Goal: Find specific page/section: Find specific page/section

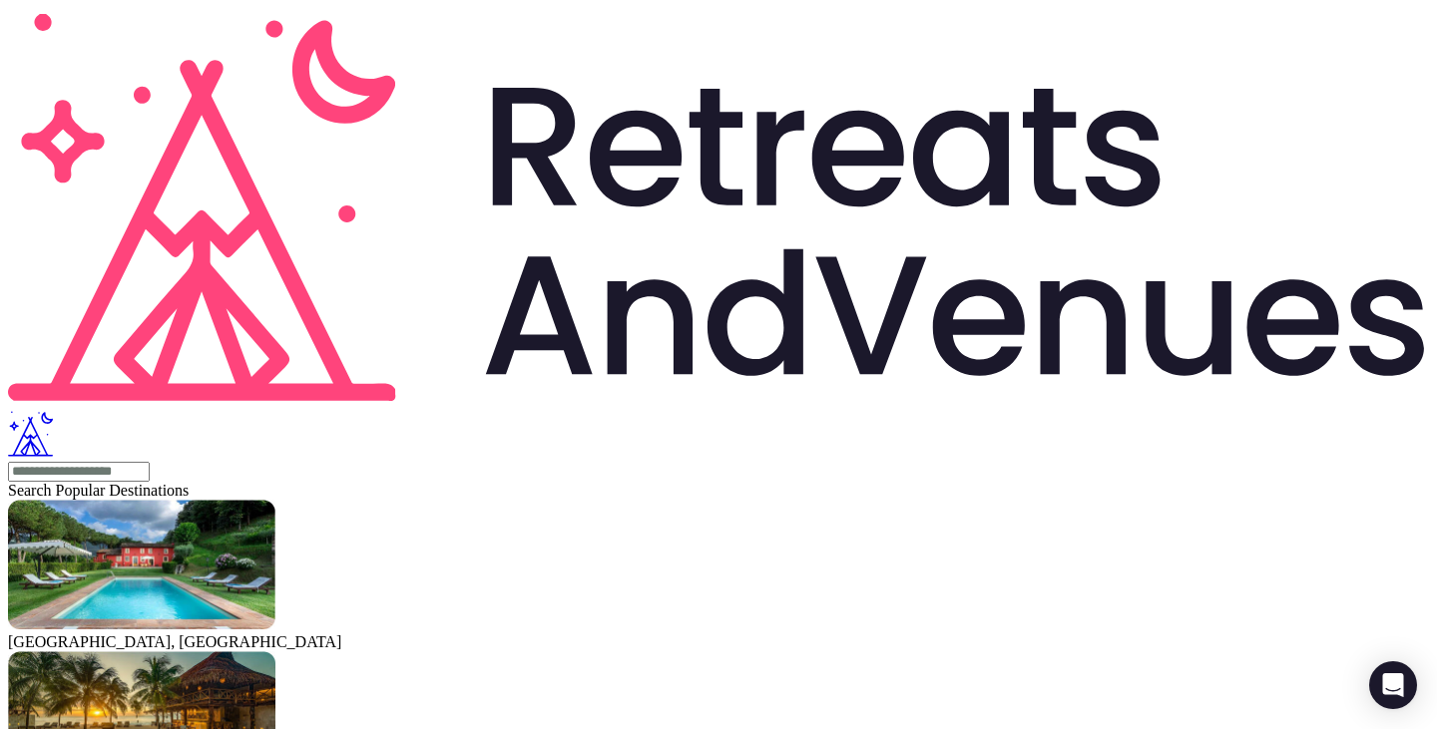
drag, startPoint x: 904, startPoint y: 284, endPoint x: 1374, endPoint y: 320, distance: 471.3
drag, startPoint x: 982, startPoint y: 370, endPoint x: 1436, endPoint y: 367, distance: 453.9
drag, startPoint x: 940, startPoint y: 339, endPoint x: 1245, endPoint y: 278, distance: 311.3
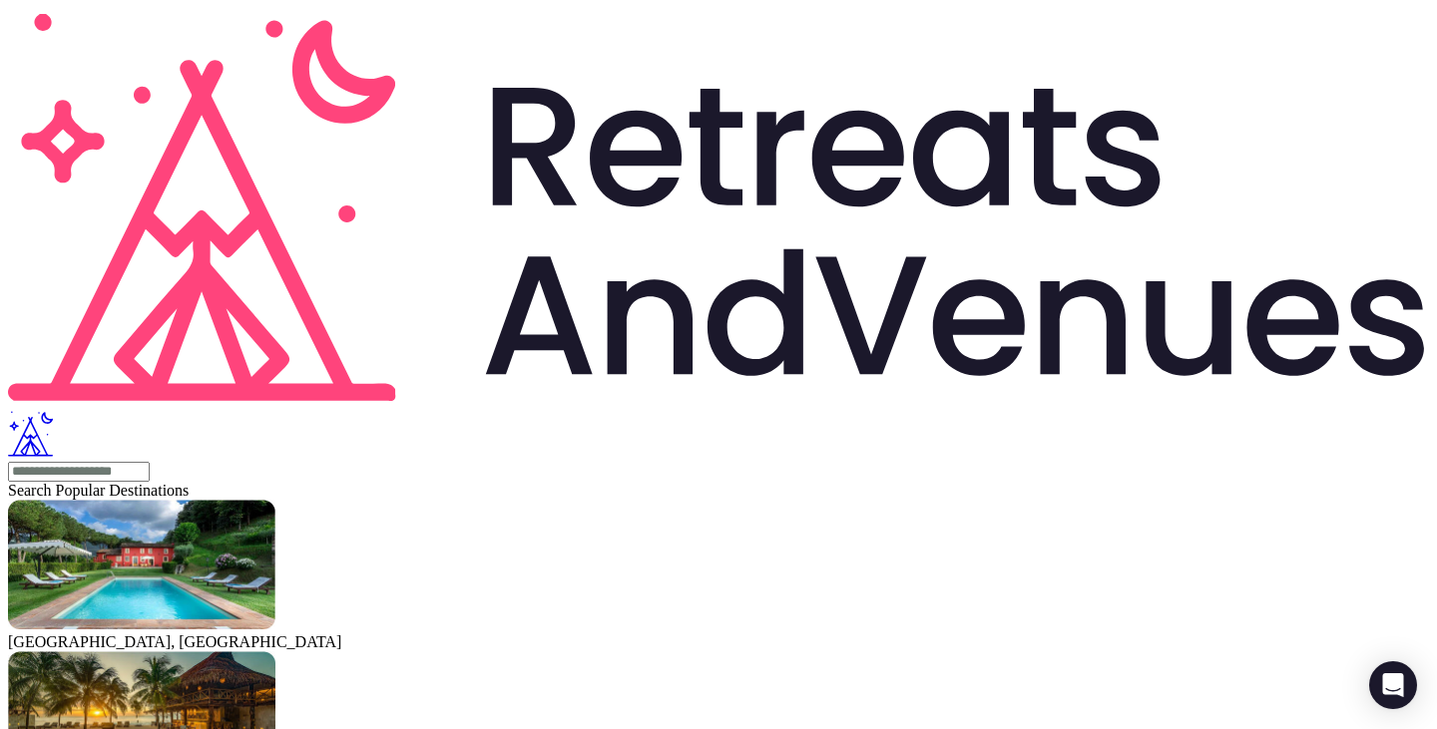
drag, startPoint x: 1338, startPoint y: 541, endPoint x: 1334, endPoint y: 333, distance: 207.5
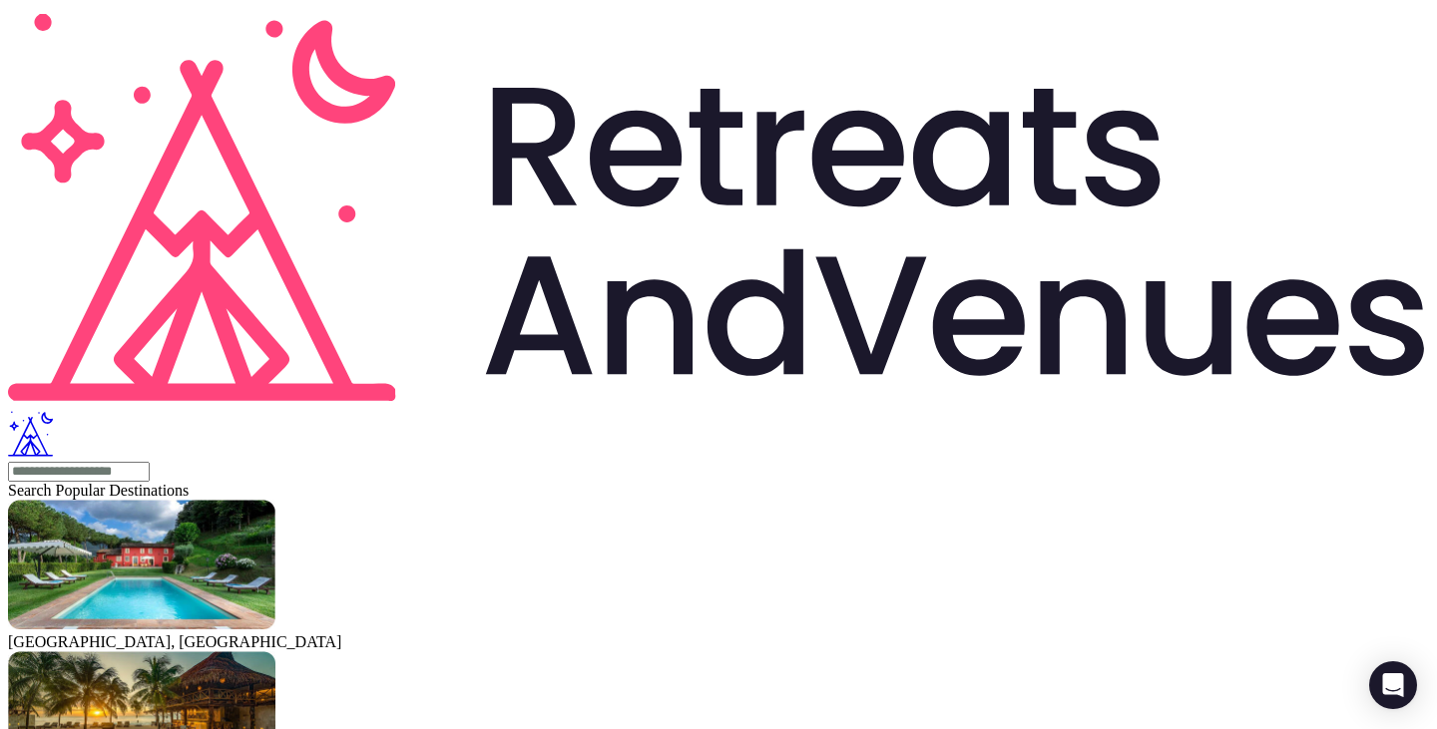
click at [150, 462] on input "text" at bounding box center [79, 472] width 142 height 20
click at [182, 461] on div at bounding box center [718, 461] width 1421 height 0
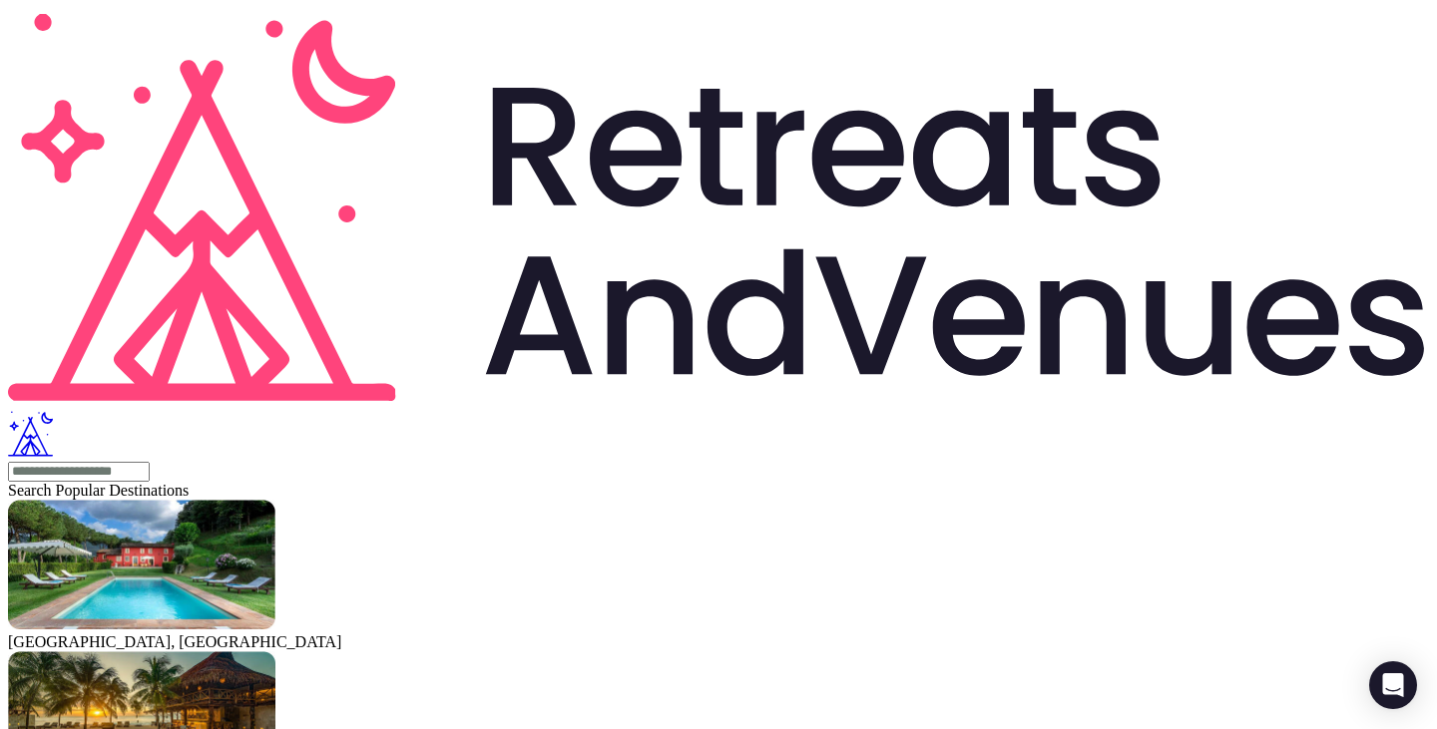
scroll to position [1353, 0]
